Goal: Task Accomplishment & Management: Manage account settings

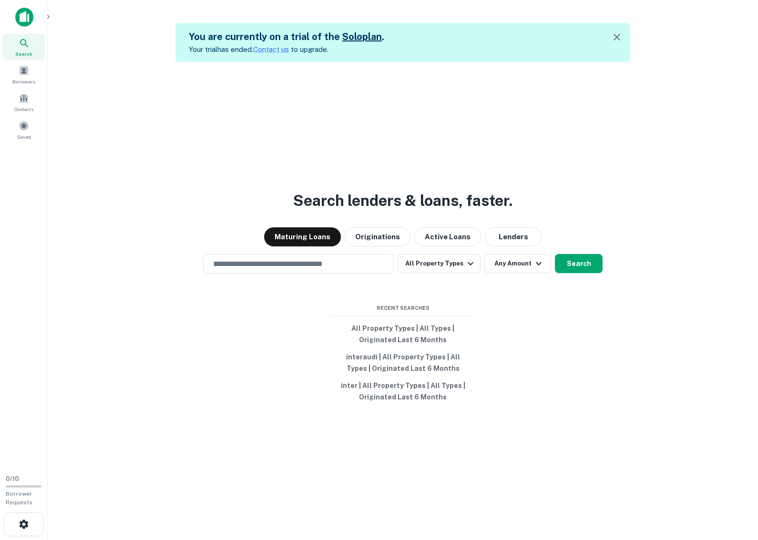
scroll to position [15, 0]
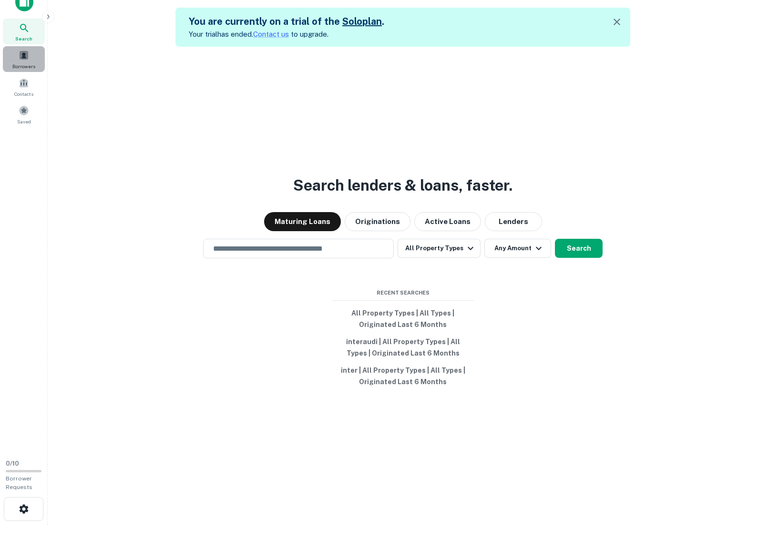
click at [21, 56] on span at bounding box center [24, 55] width 10 height 10
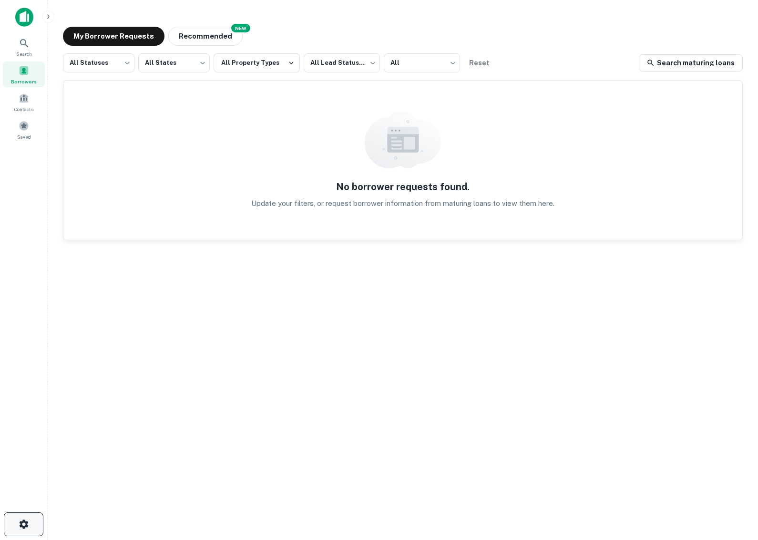
click at [29, 519] on icon "button" at bounding box center [23, 523] width 11 height 11
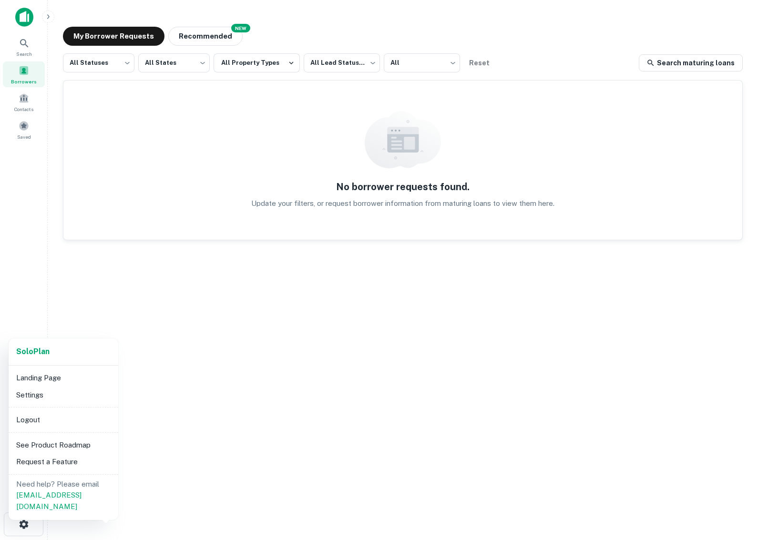
click at [75, 303] on div at bounding box center [379, 270] width 758 height 540
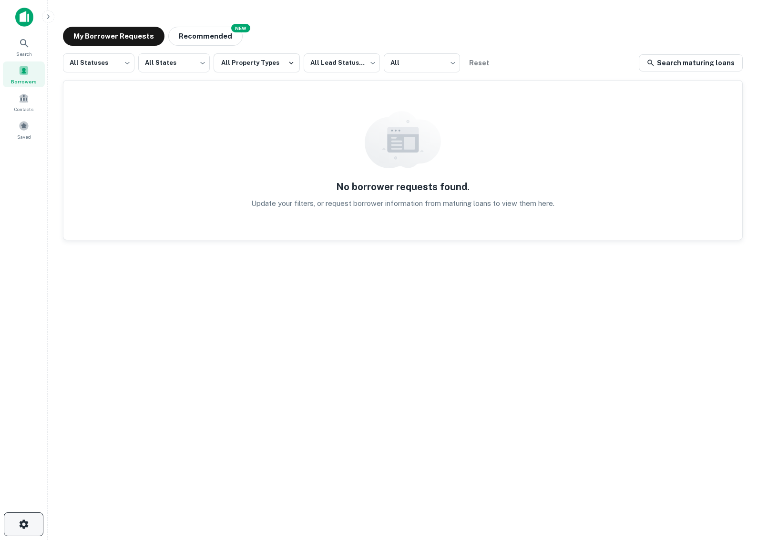
click at [30, 519] on button "button" at bounding box center [24, 524] width 40 height 24
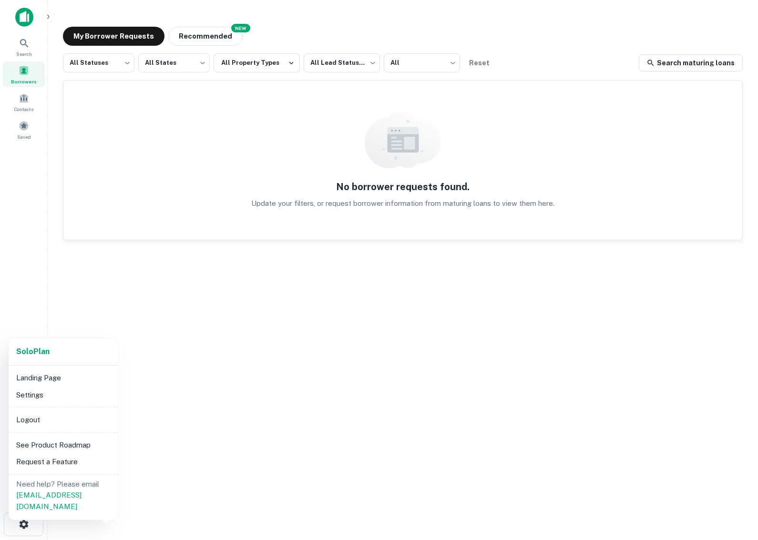
click at [183, 297] on div at bounding box center [379, 270] width 758 height 540
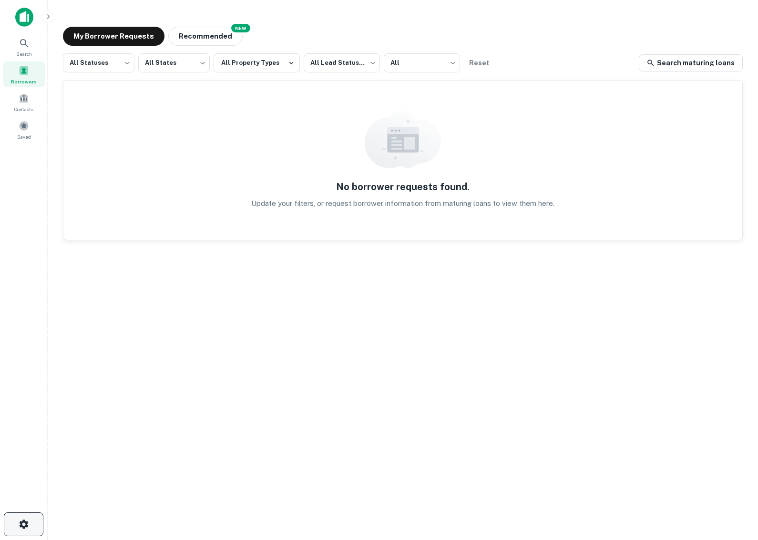
click at [23, 520] on icon "button" at bounding box center [23, 523] width 9 height 9
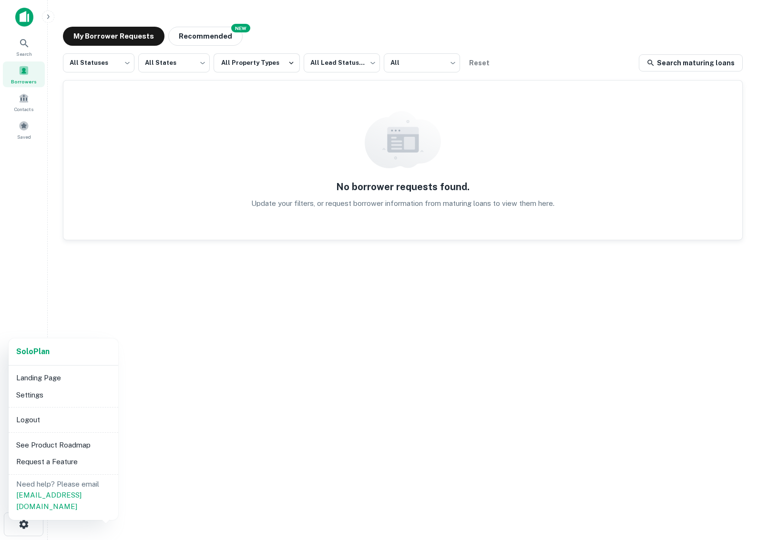
click at [152, 301] on div at bounding box center [379, 270] width 758 height 540
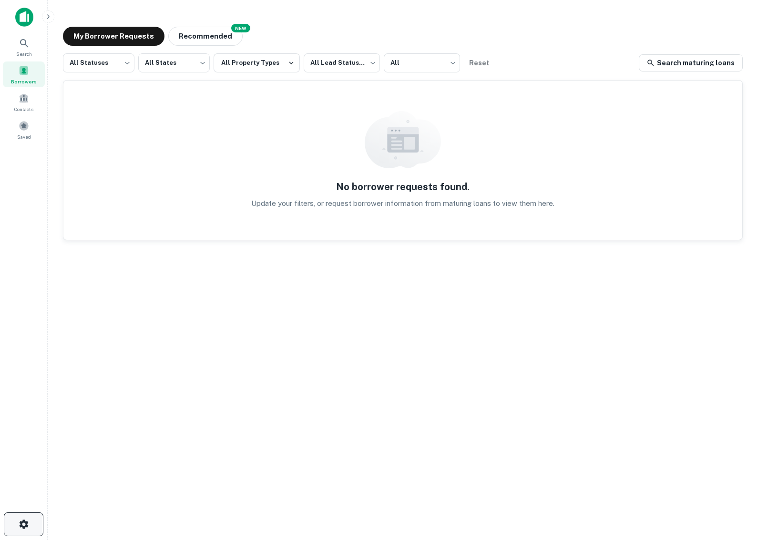
click at [39, 522] on button "button" at bounding box center [24, 524] width 40 height 24
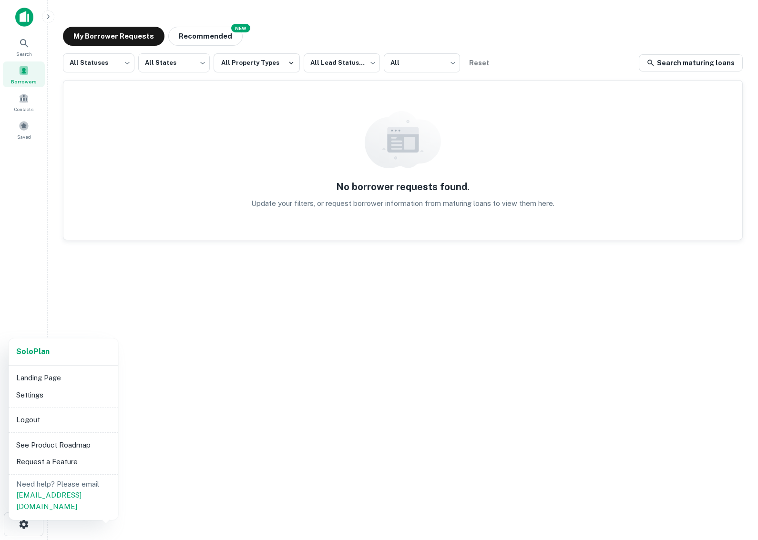
click at [37, 417] on li "Logout" at bounding box center [63, 419] width 102 height 17
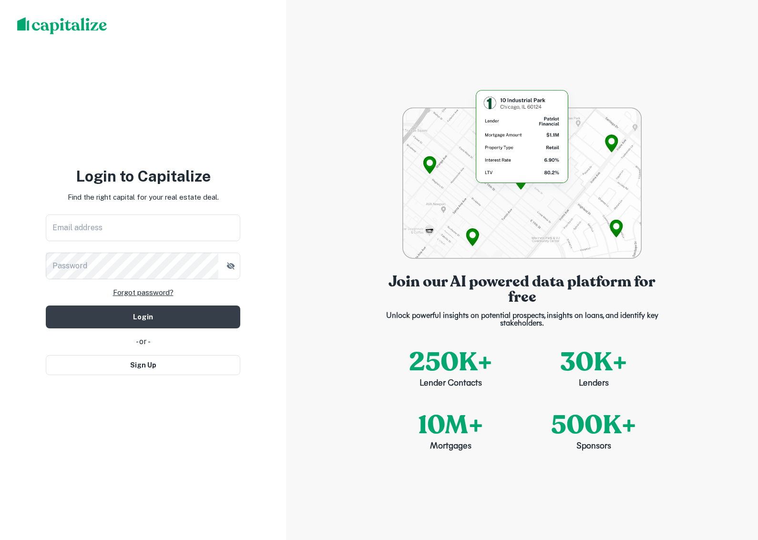
type input "**********"
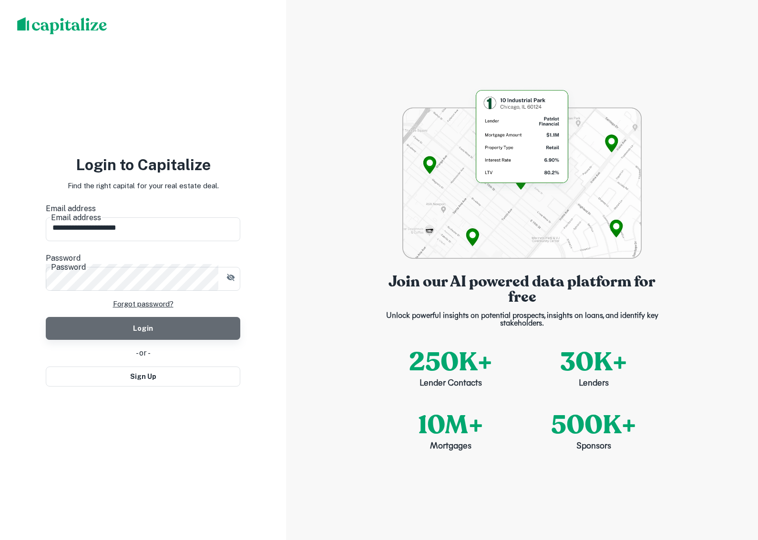
click at [142, 317] on button "Login" at bounding box center [143, 328] width 194 height 23
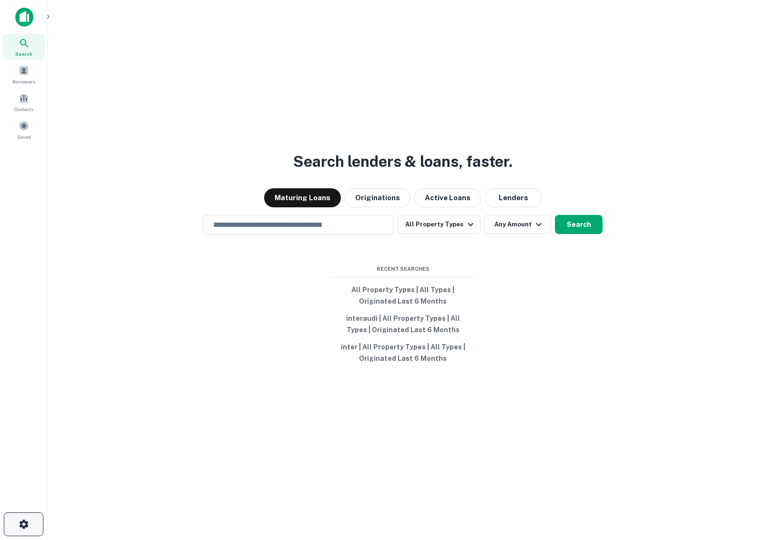
click at [26, 526] on icon "button" at bounding box center [23, 523] width 9 height 9
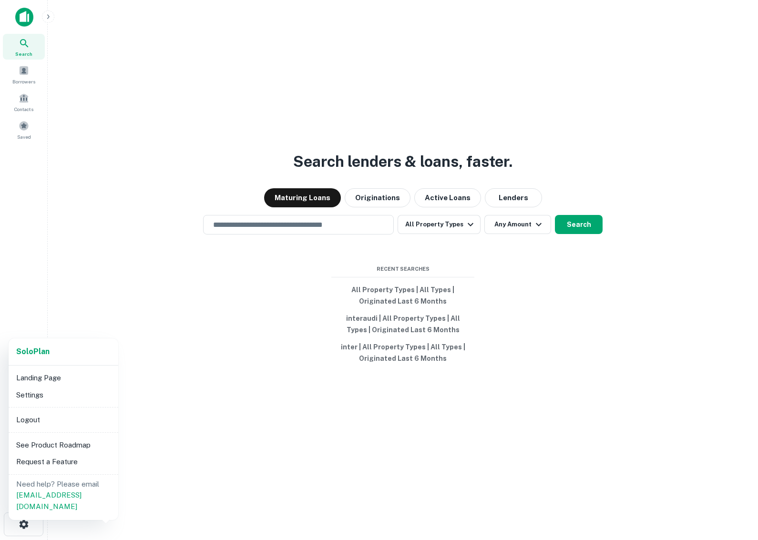
click at [204, 439] on div at bounding box center [379, 270] width 758 height 540
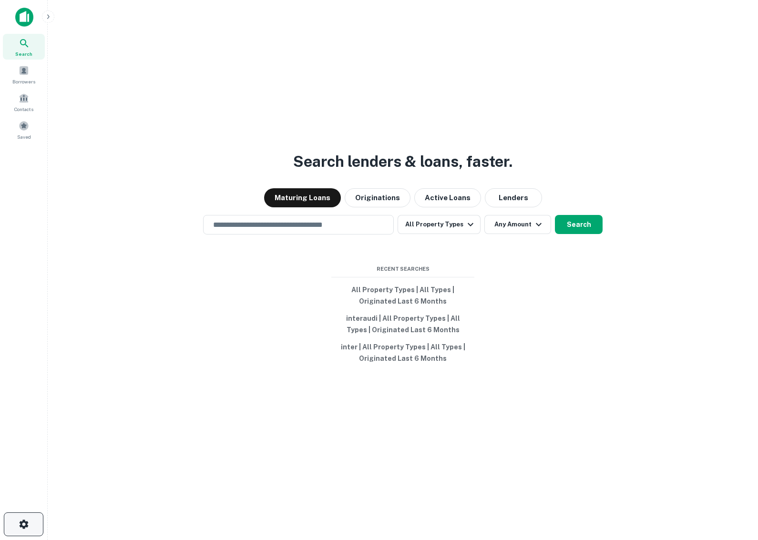
click at [22, 519] on icon "button" at bounding box center [23, 523] width 11 height 11
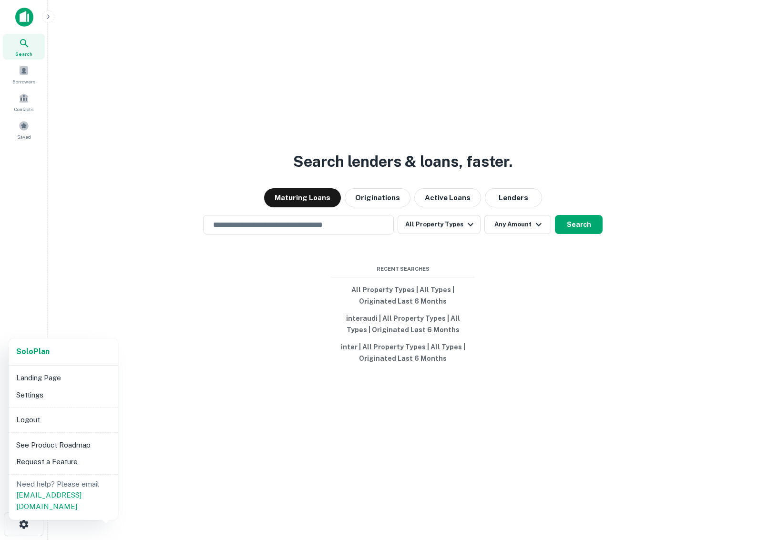
click at [32, 420] on li "Logout" at bounding box center [63, 419] width 102 height 17
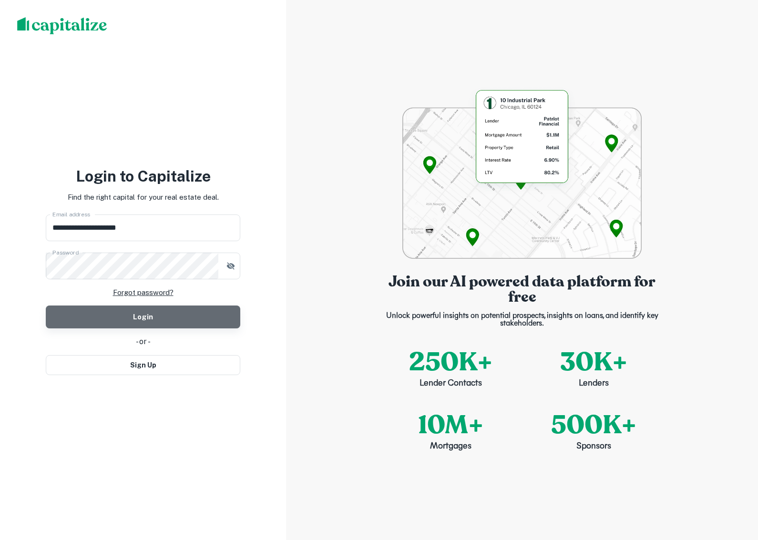
click at [120, 322] on button "Login" at bounding box center [143, 316] width 194 height 23
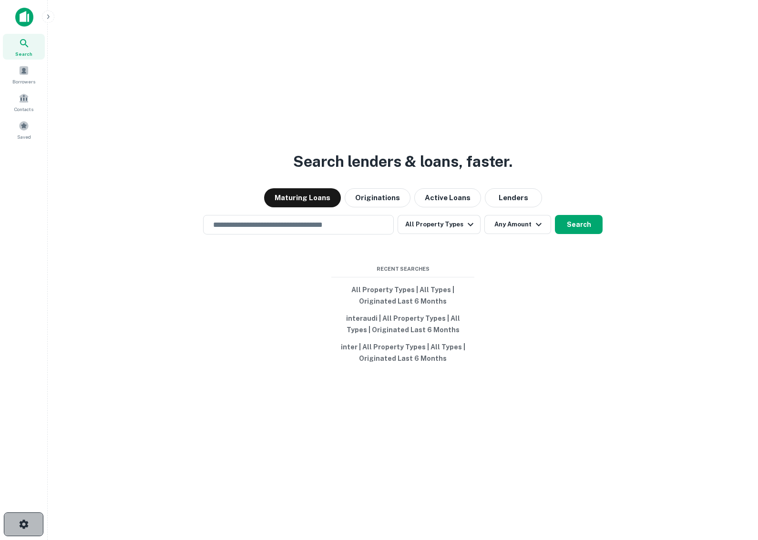
click at [29, 530] on button "button" at bounding box center [24, 524] width 40 height 24
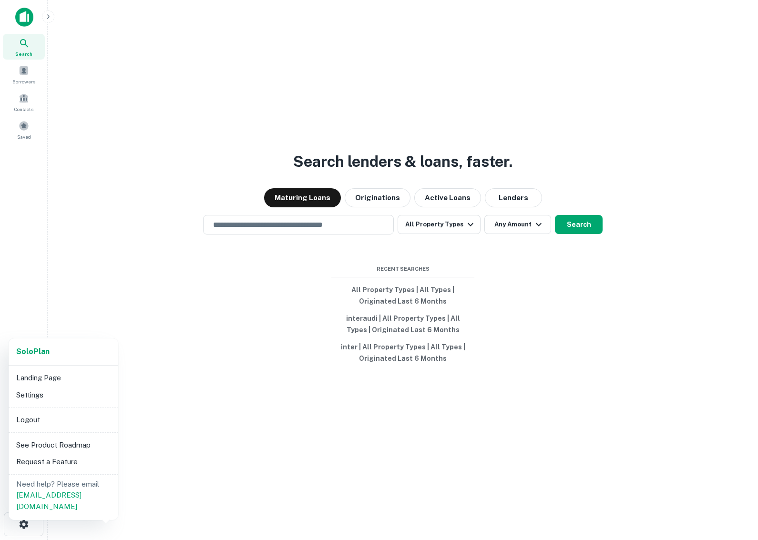
click at [197, 468] on div at bounding box center [379, 270] width 758 height 540
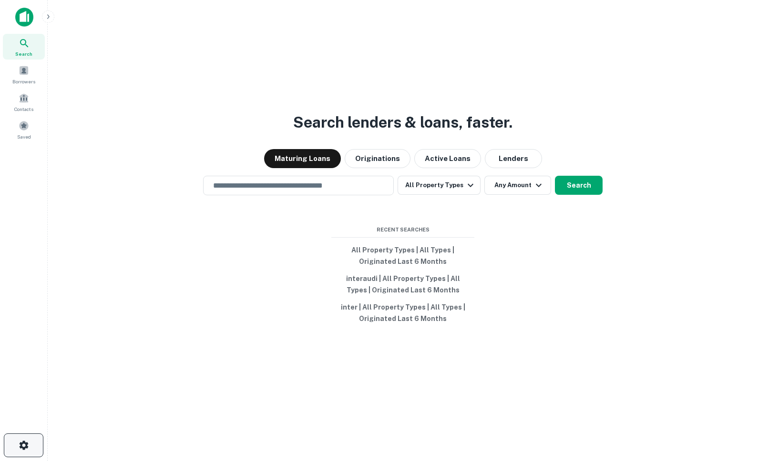
click at [20, 437] on button "button" at bounding box center [24, 446] width 40 height 24
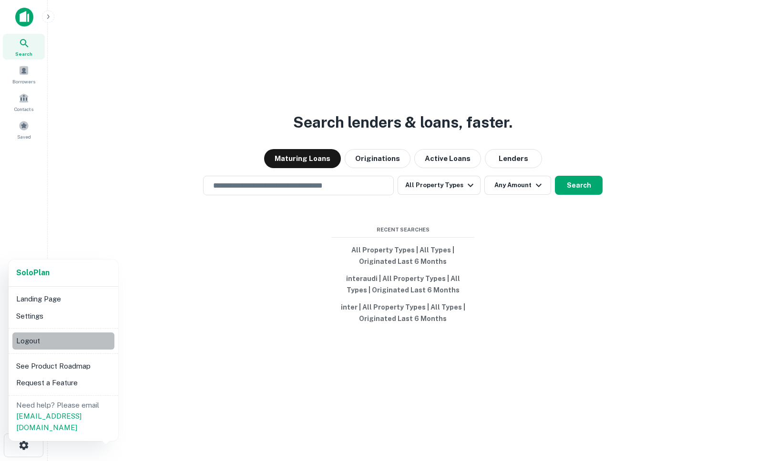
click at [34, 344] on li "Logout" at bounding box center [63, 341] width 102 height 17
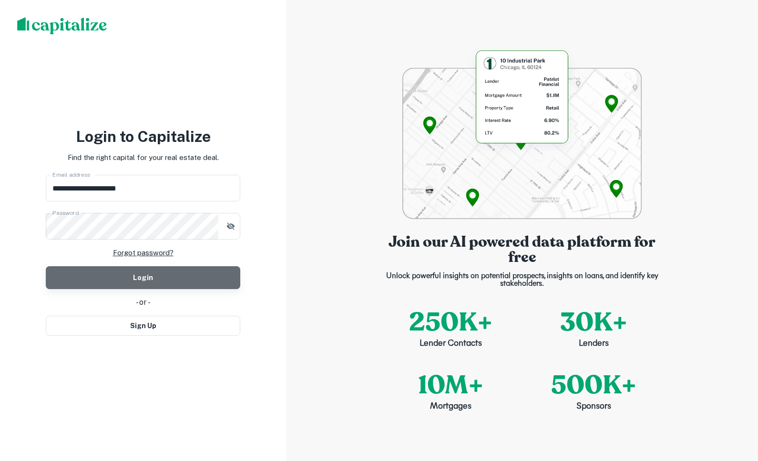
click at [146, 278] on button "Login" at bounding box center [143, 277] width 194 height 23
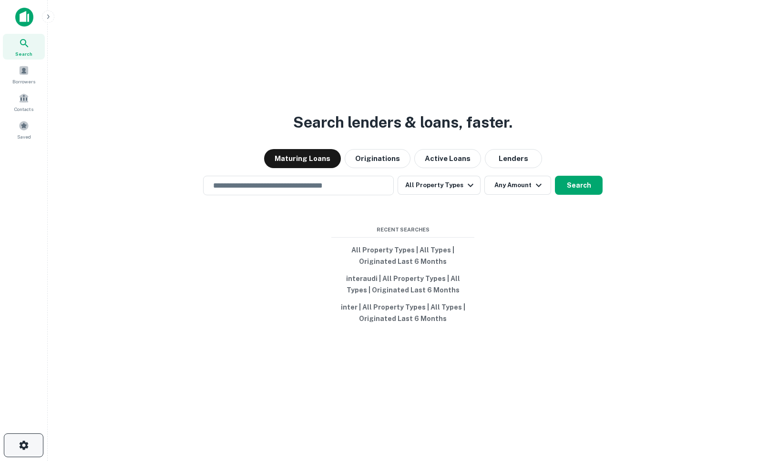
click at [25, 448] on icon "button" at bounding box center [23, 445] width 9 height 9
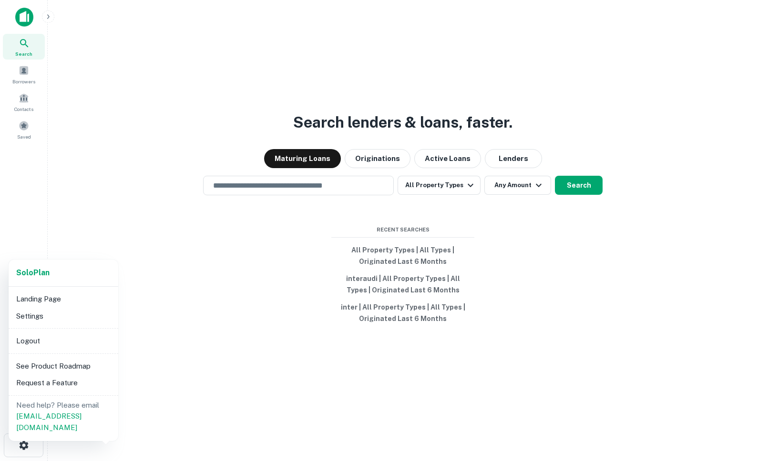
click at [95, 237] on div at bounding box center [379, 230] width 758 height 461
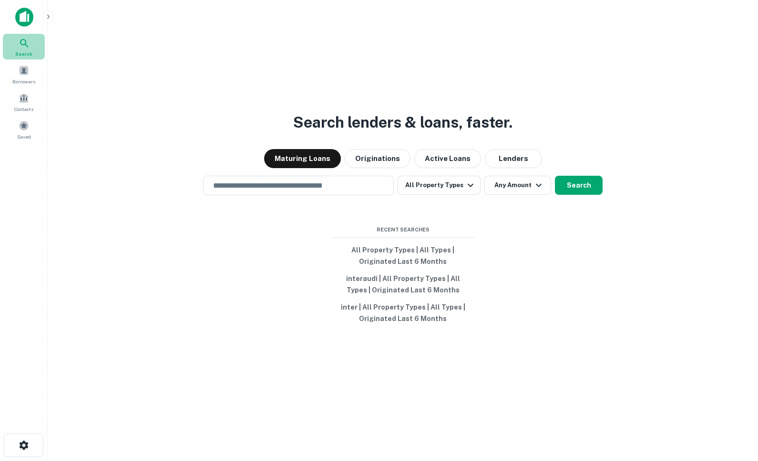
click at [24, 47] on icon at bounding box center [24, 43] width 11 height 11
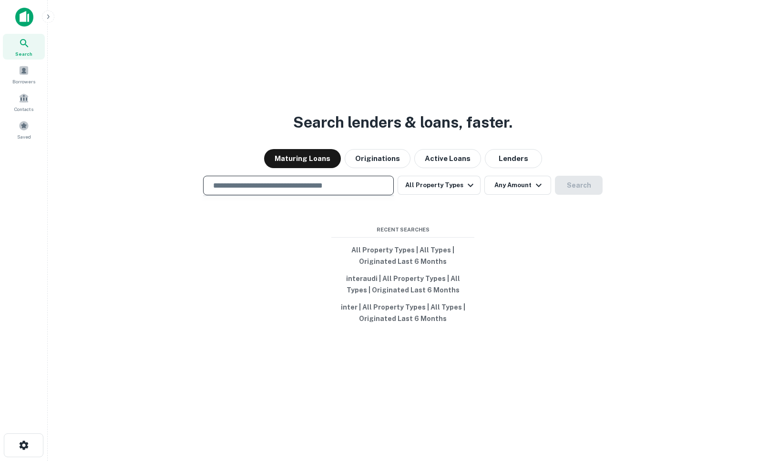
click at [254, 185] on input "text" at bounding box center [298, 185] width 182 height 11
click at [25, 16] on img at bounding box center [24, 17] width 18 height 19
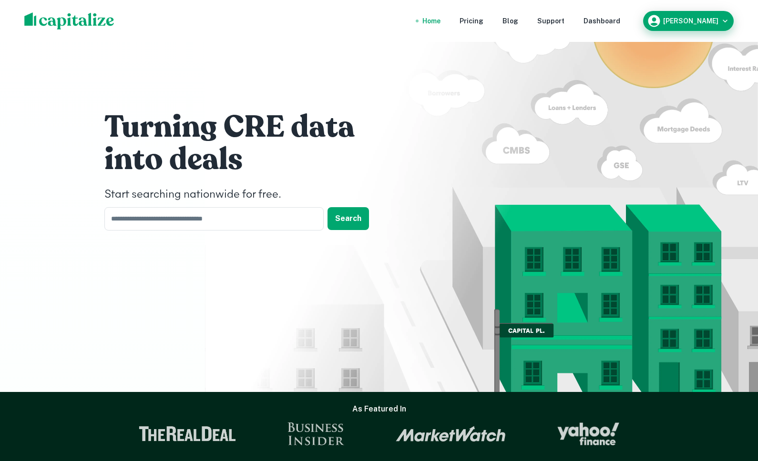
click at [691, 18] on h6 "Farkhad Hasanov" at bounding box center [690, 21] width 55 height 7
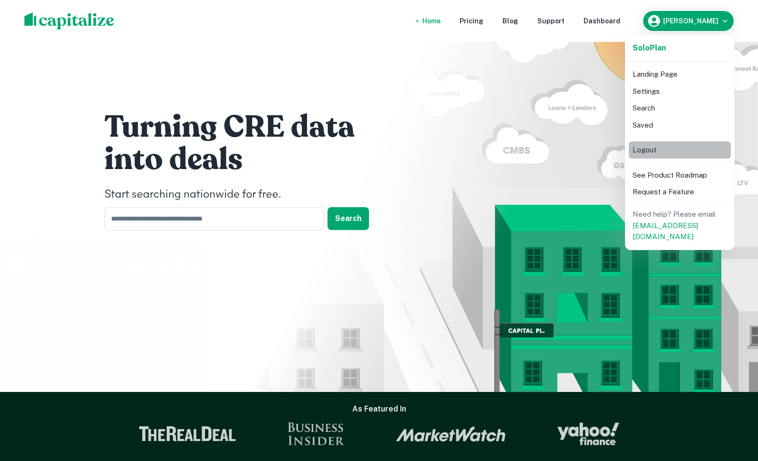
click at [655, 148] on li "Logout" at bounding box center [679, 150] width 102 height 17
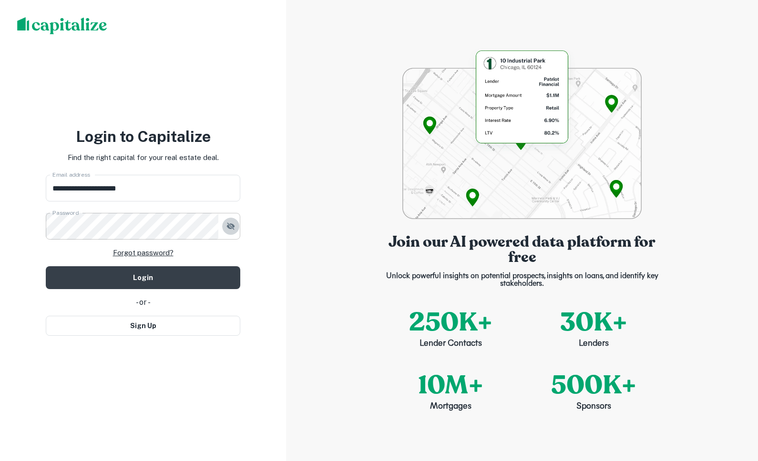
click at [234, 230] on icon "button" at bounding box center [231, 227] width 10 height 10
click at [30, 133] on div "**********" at bounding box center [143, 230] width 286 height 461
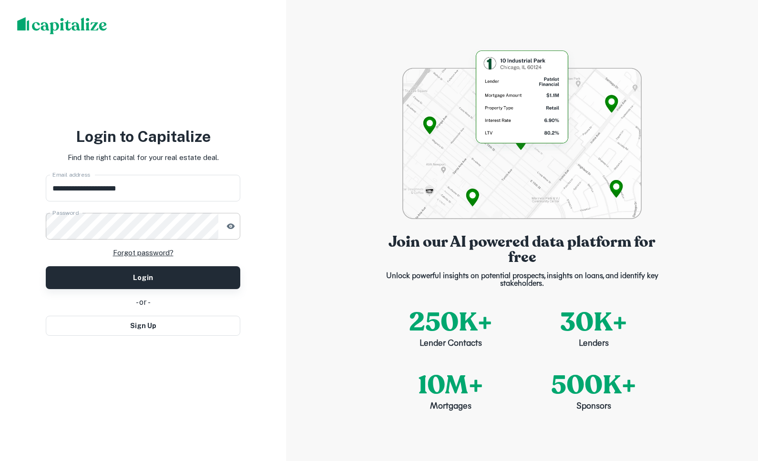
click at [155, 274] on button "Login" at bounding box center [143, 277] width 194 height 23
